Goal: Transaction & Acquisition: Purchase product/service

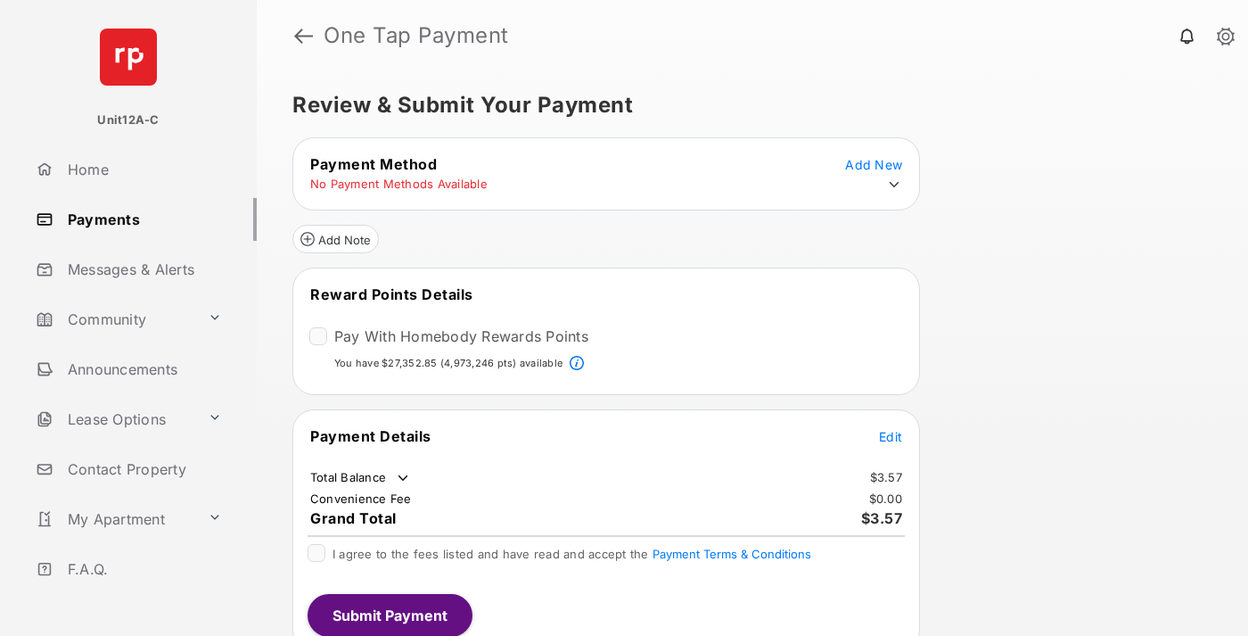
click at [891, 435] on span "Edit" at bounding box center [890, 436] width 23 height 15
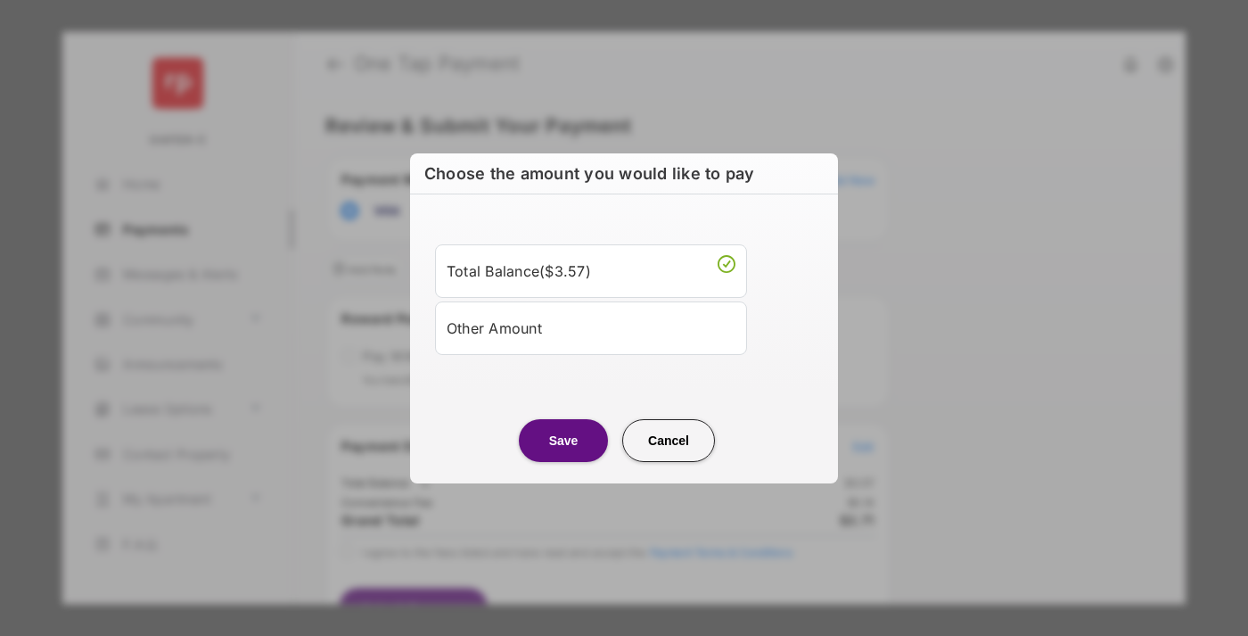
click at [591, 327] on div "Other Amount" at bounding box center [591, 328] width 289 height 30
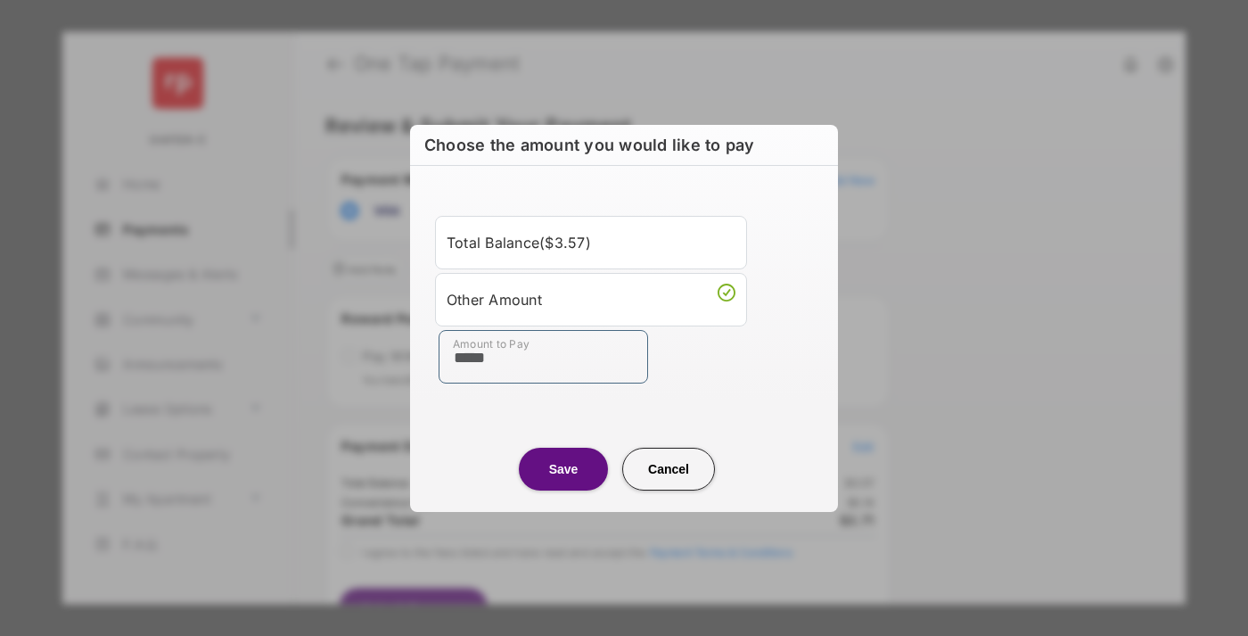
type input "*****"
click at [563, 468] on button "Save" at bounding box center [563, 469] width 89 height 43
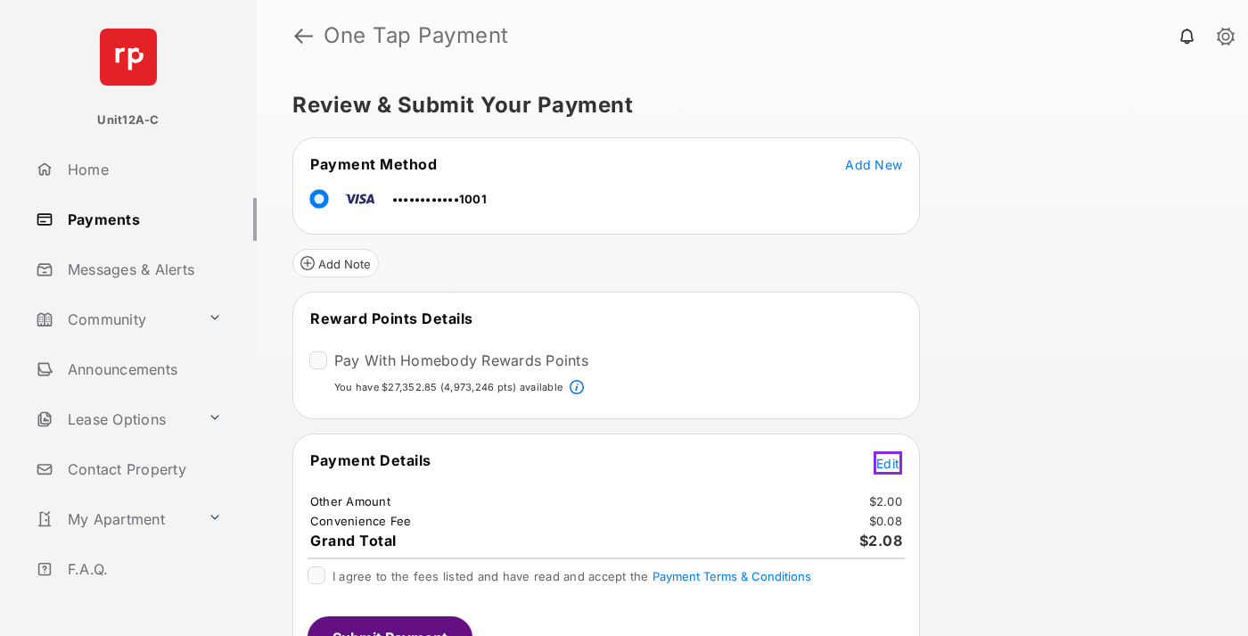
click at [891, 459] on span "Edit" at bounding box center [887, 463] width 23 height 15
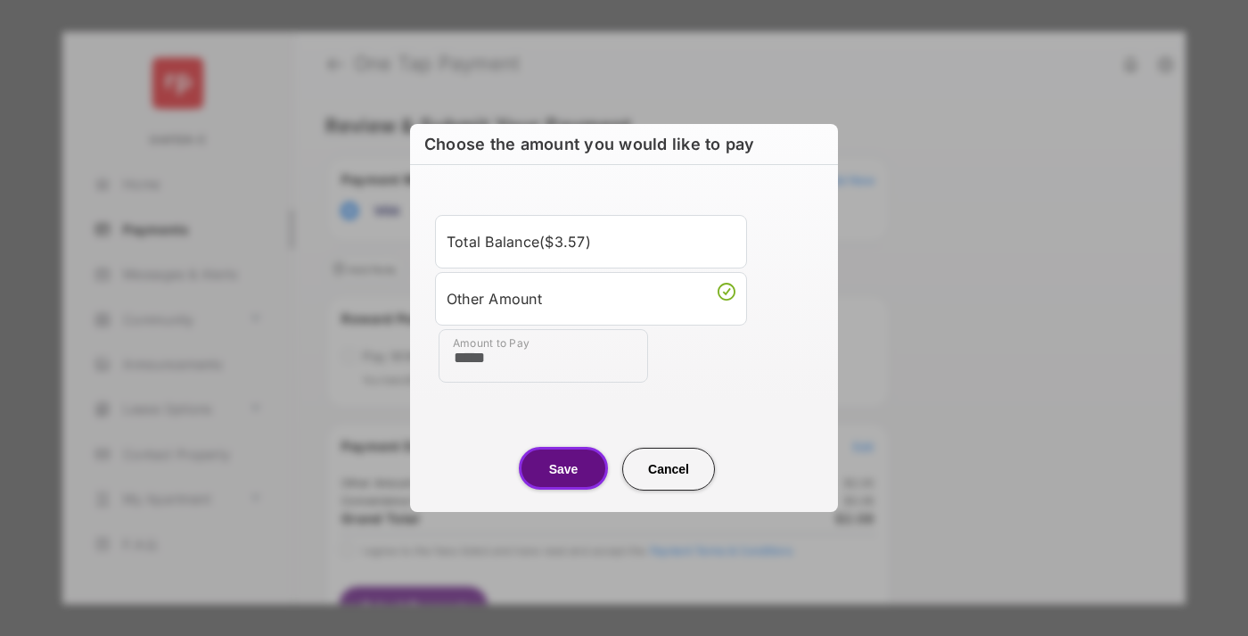
click at [563, 468] on button "Save" at bounding box center [563, 468] width 89 height 43
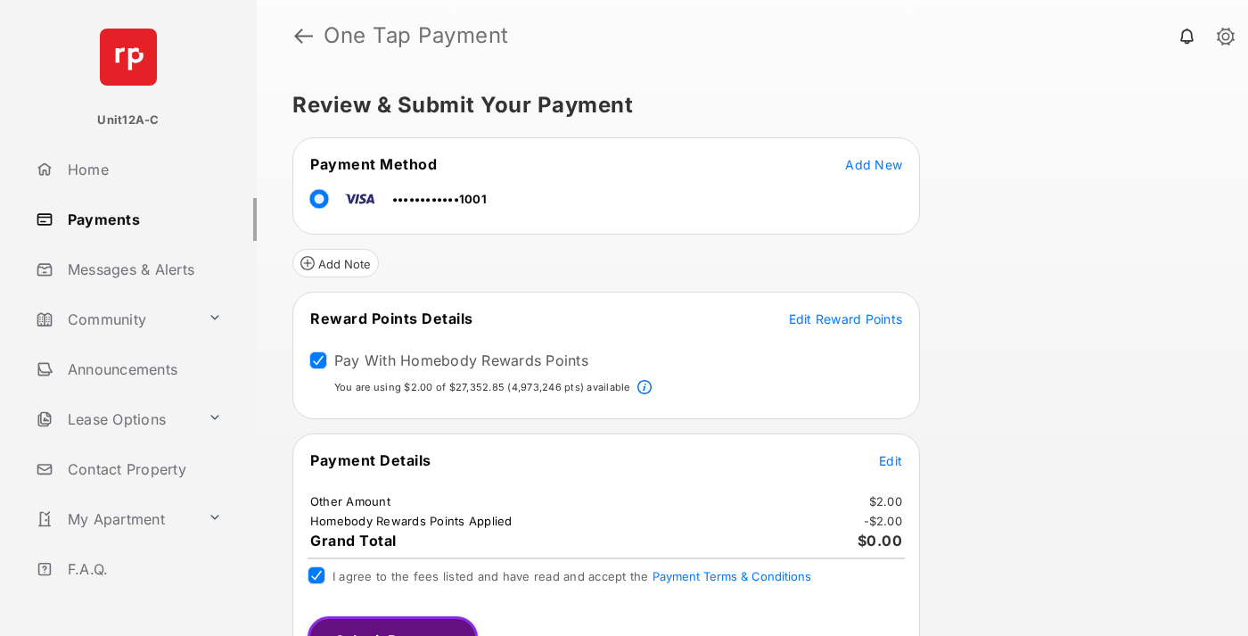
click at [389, 626] on button "Submit Payment" at bounding box center [393, 637] width 170 height 43
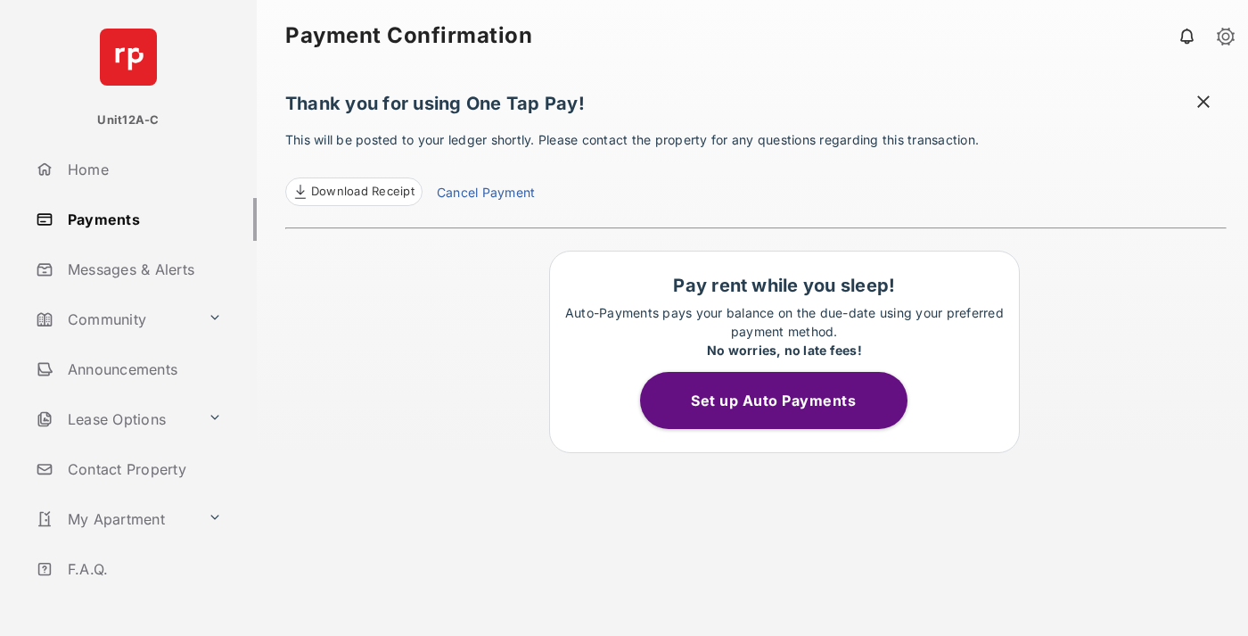
click at [353, 192] on span "Download Receipt" at bounding box center [362, 192] width 103 height 18
